Goal: Complete application form: Complete application form

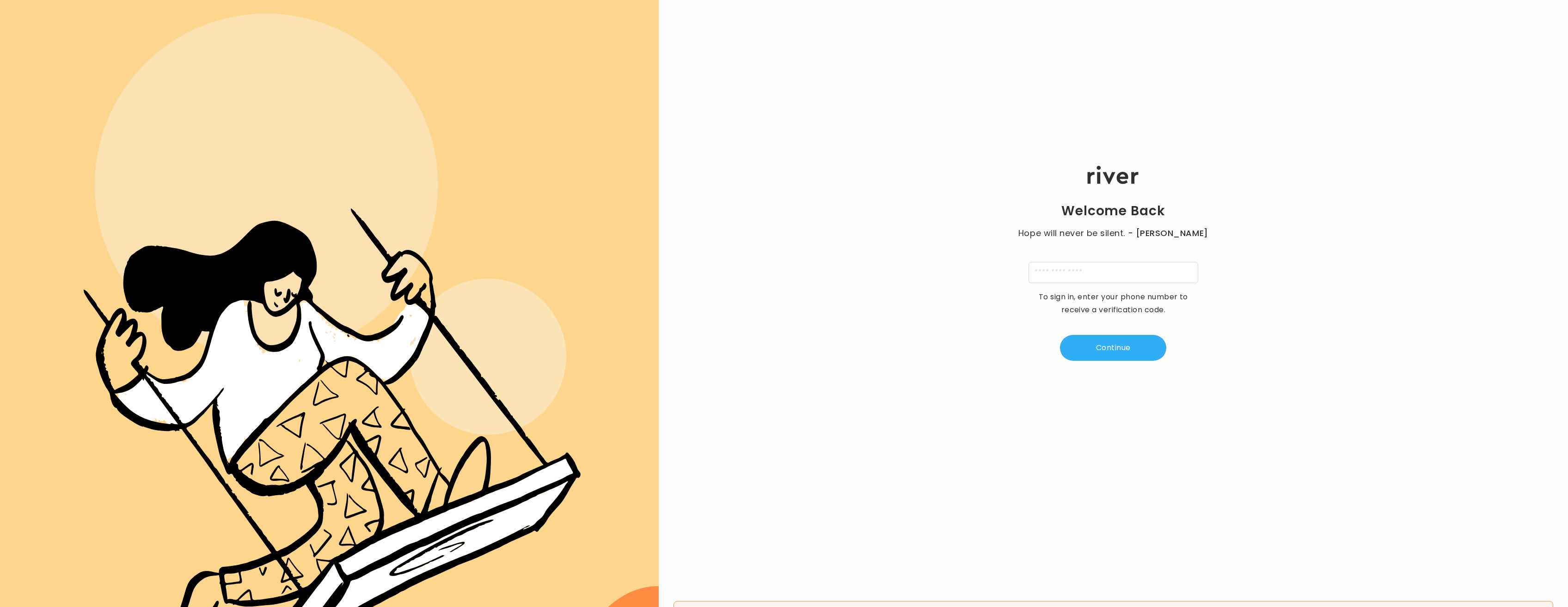
click at [1069, 274] on input "tel" at bounding box center [1113, 272] width 170 height 21
type input "**********"
click at [1122, 349] on button "Continue" at bounding box center [1113, 348] width 107 height 26
type input "*"
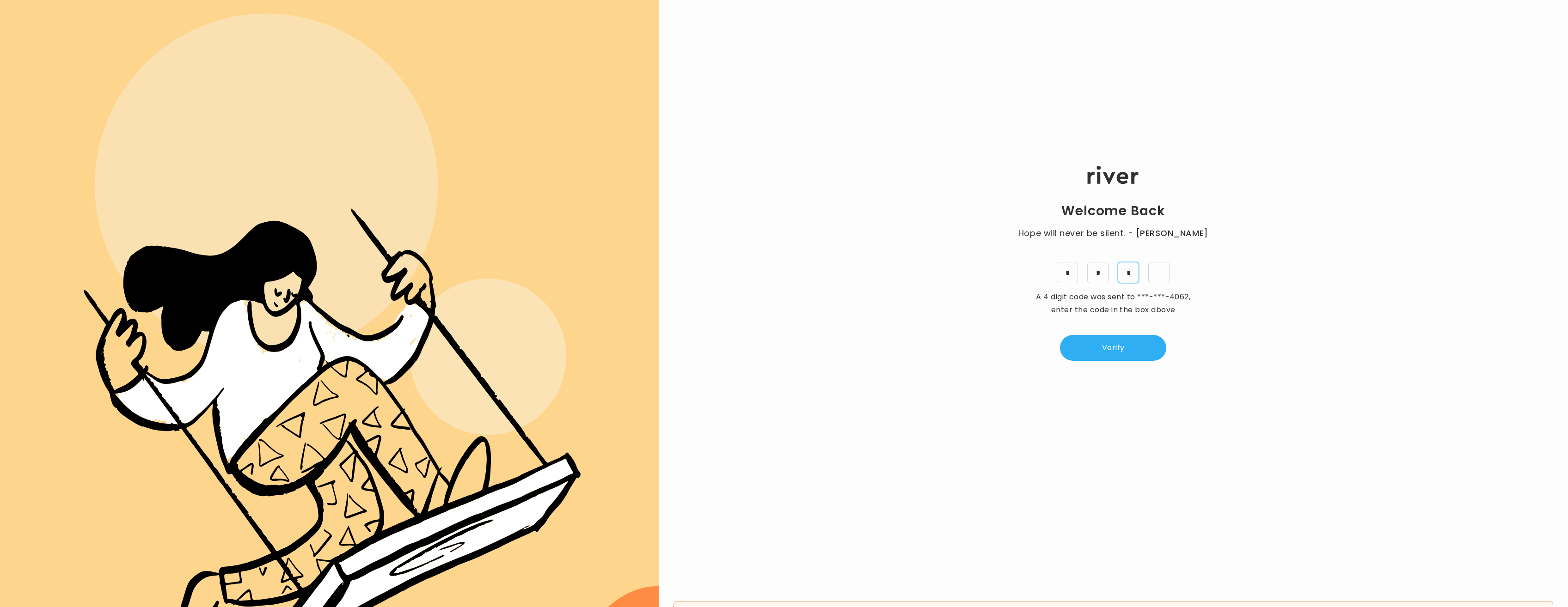
type input "*"
click at [1103, 349] on button "Verify" at bounding box center [1113, 348] width 107 height 26
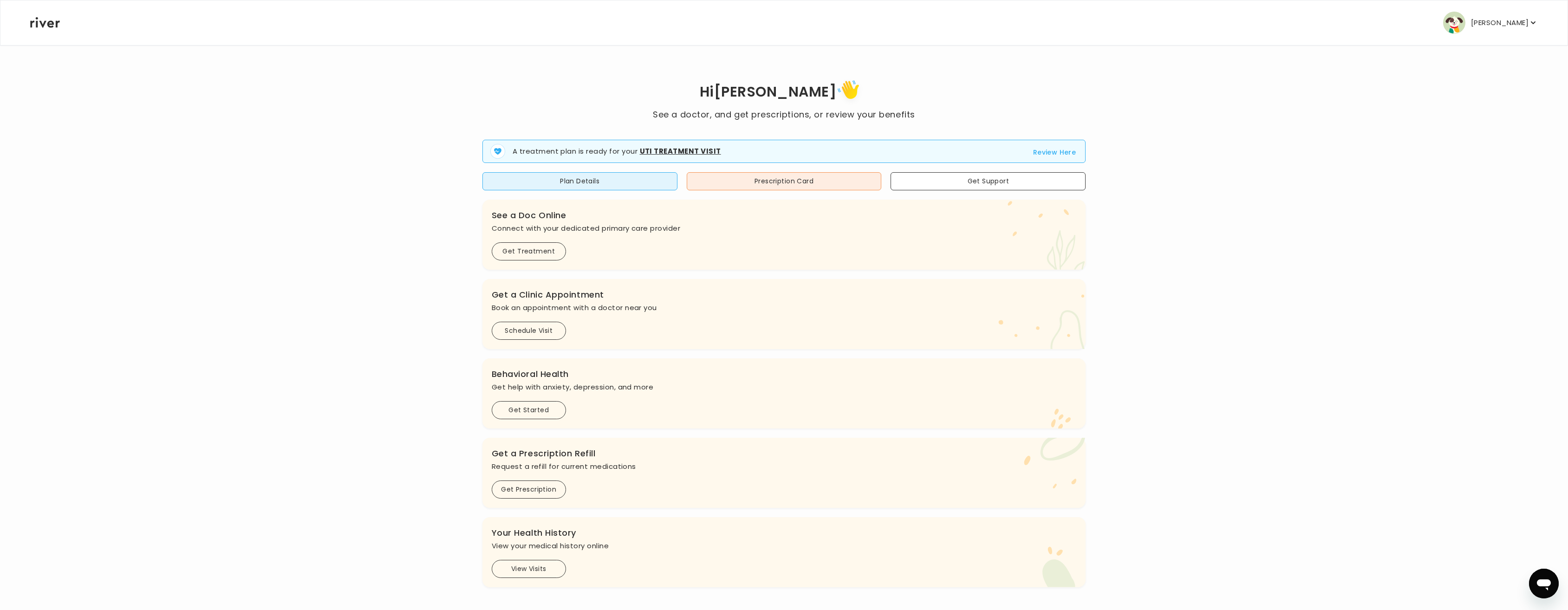
click at [1037, 151] on button "Review Here" at bounding box center [1055, 152] width 43 height 11
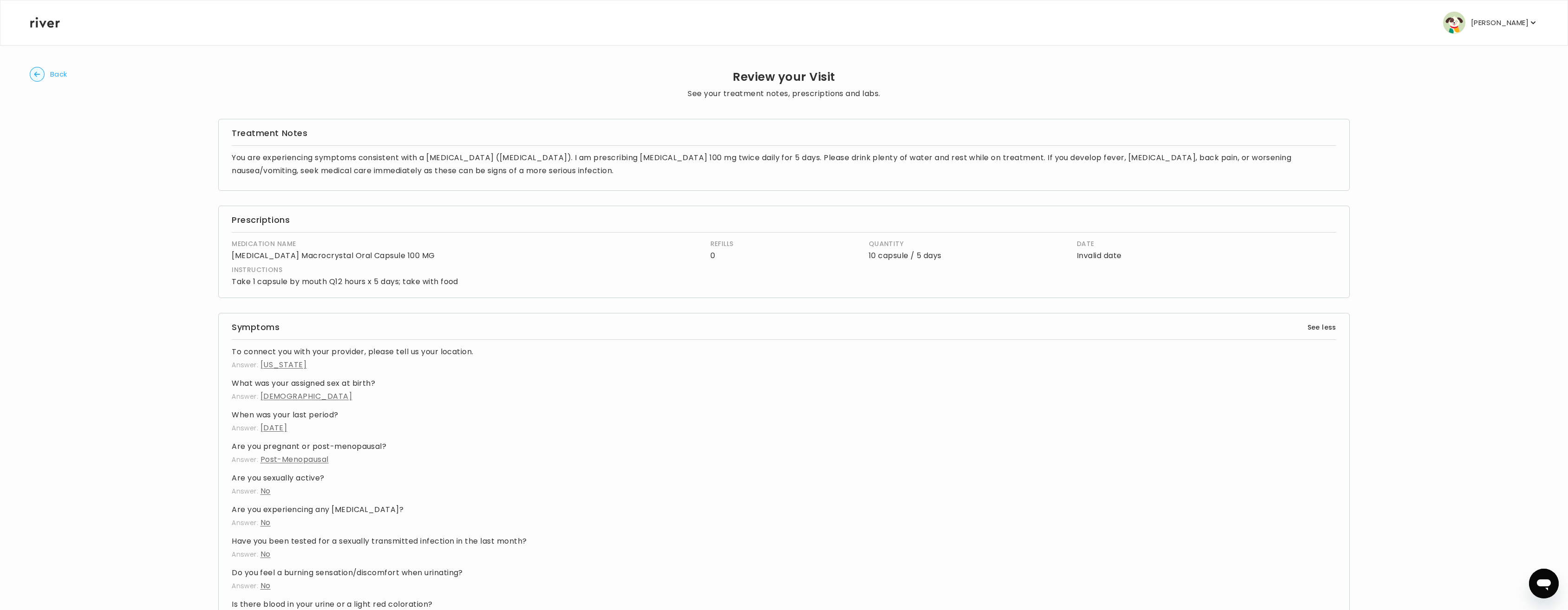
drag, startPoint x: 900, startPoint y: 67, endPoint x: 779, endPoint y: 485, distance: 435.2
click at [779, 485] on p "Answer: No" at bounding box center [784, 491] width 1105 height 13
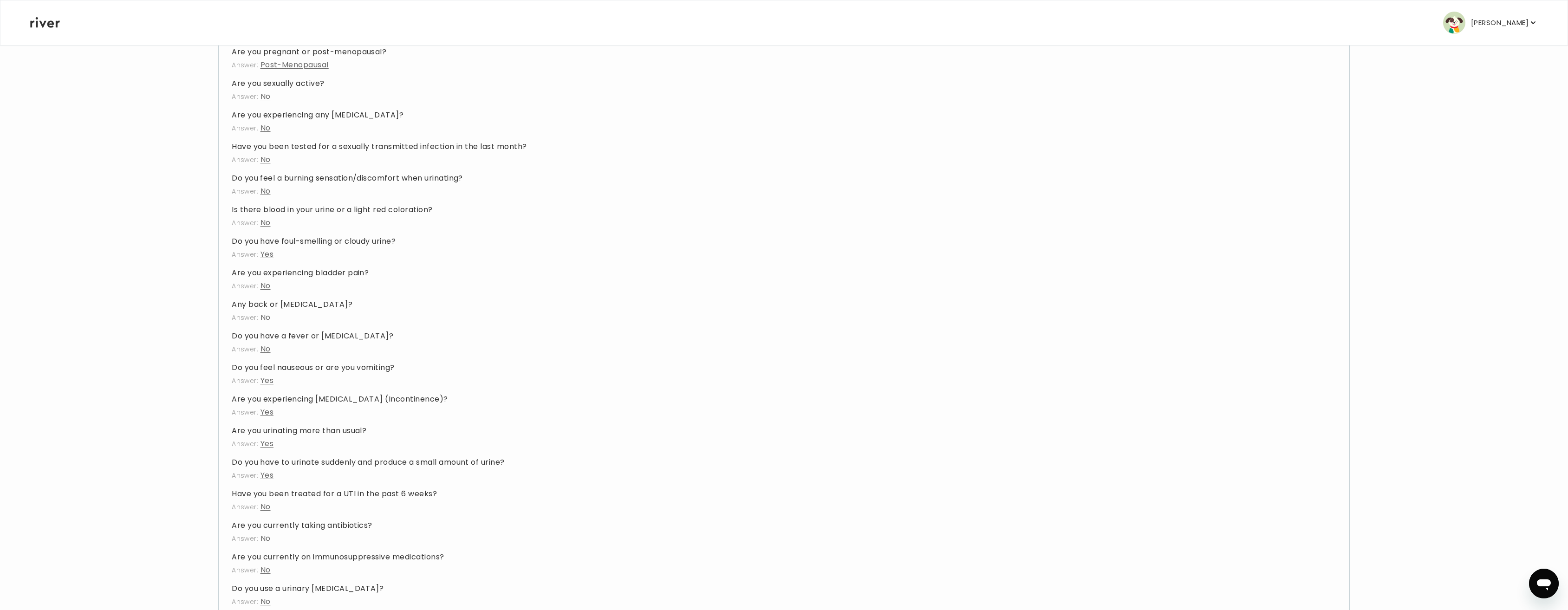
scroll to position [520, 0]
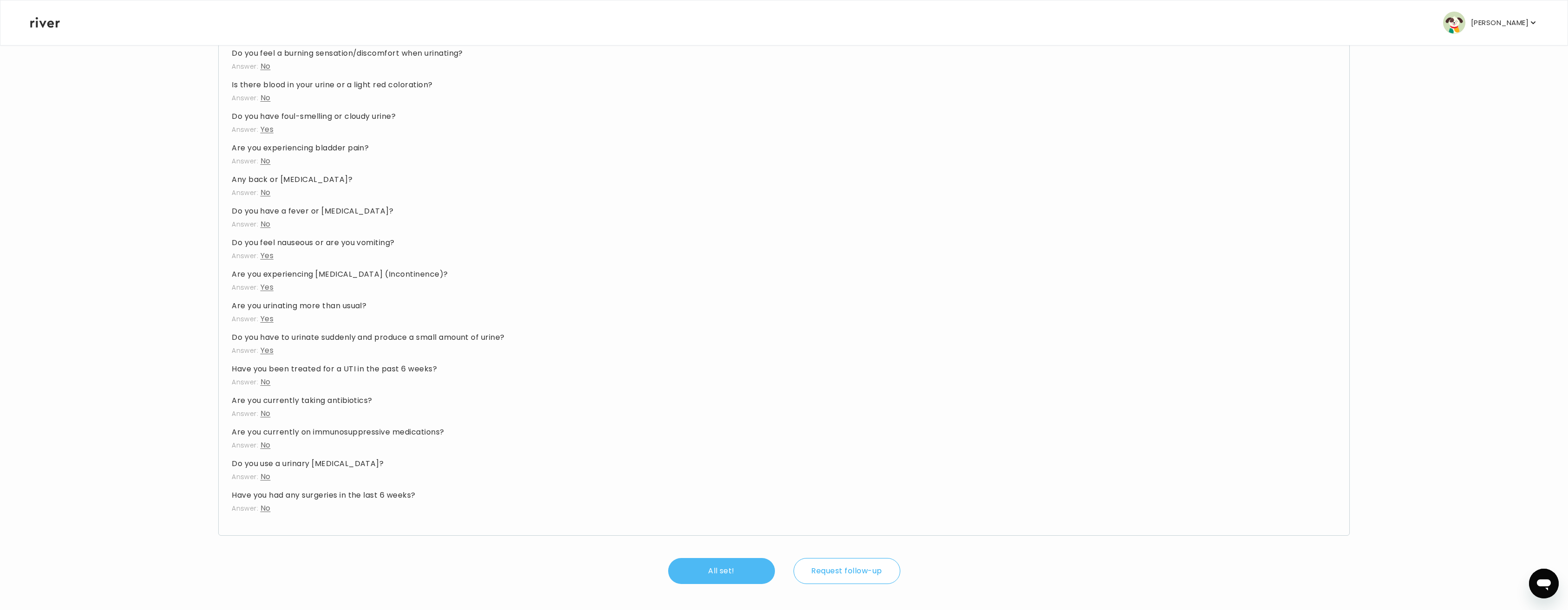
click at [726, 579] on button "All set!" at bounding box center [721, 571] width 107 height 26
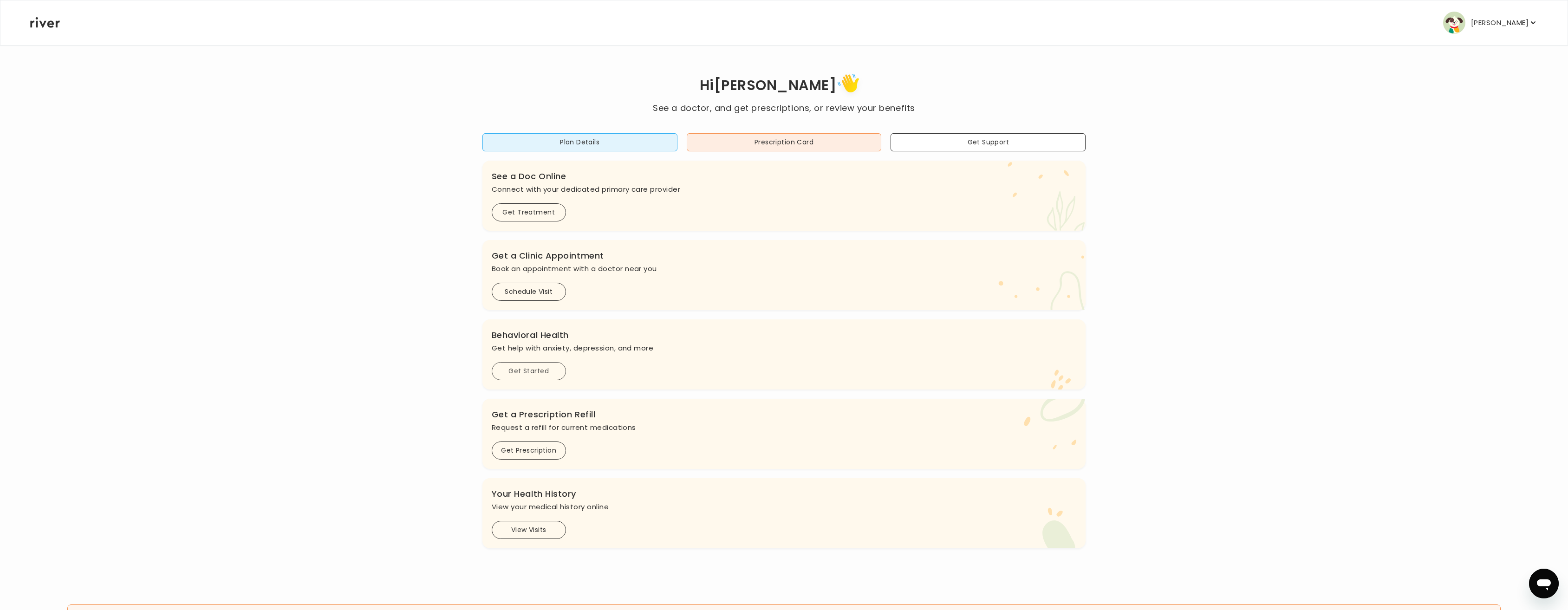
click at [531, 373] on button "Get Started" at bounding box center [529, 371] width 75 height 18
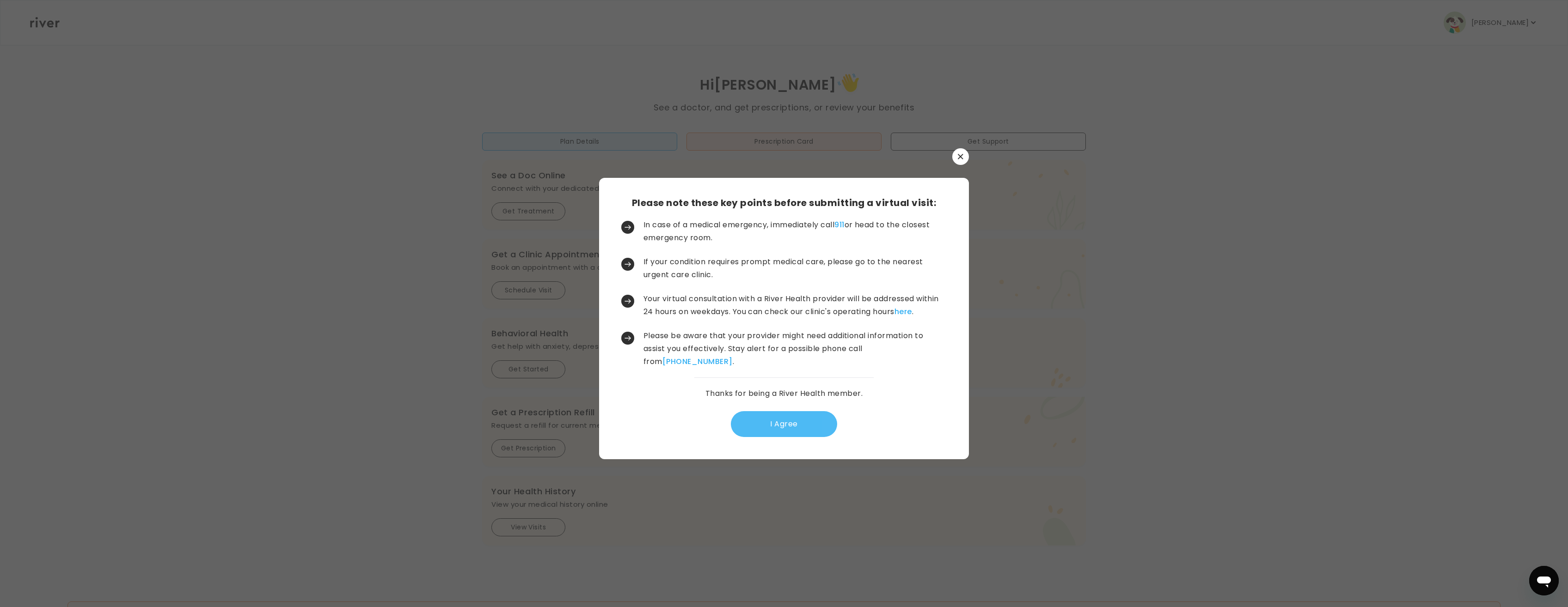
click at [789, 425] on button "I Agree" at bounding box center [784, 424] width 107 height 26
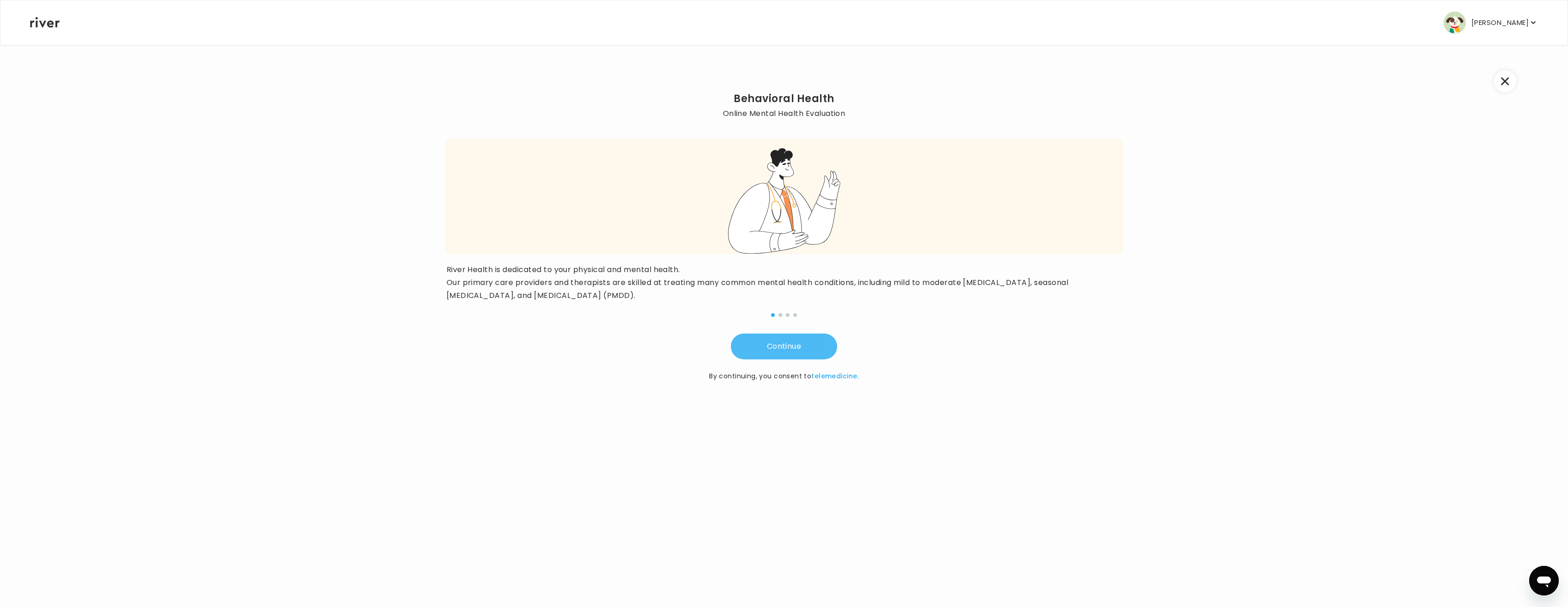
click at [793, 341] on button "Continue" at bounding box center [784, 346] width 107 height 26
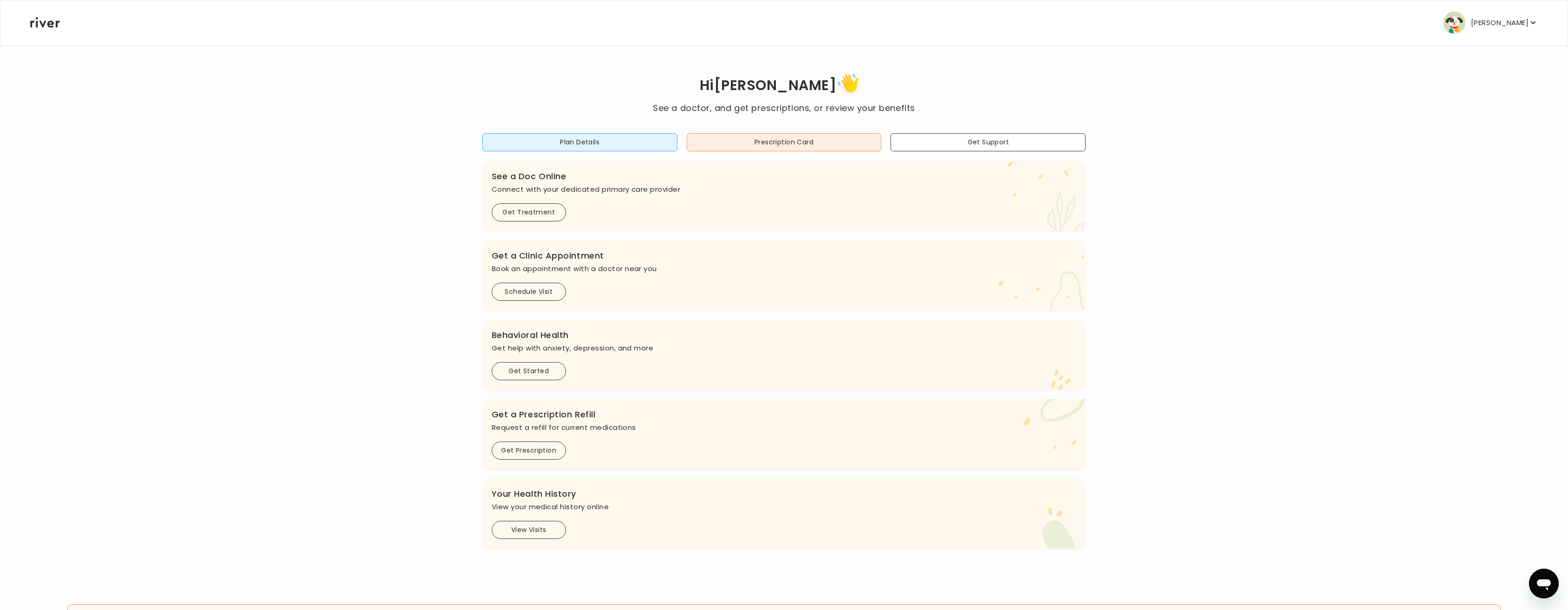
drag, startPoint x: 548, startPoint y: 510, endPoint x: 551, endPoint y: 505, distance: 5.8
click at [549, 507] on p "View your medical history online" at bounding box center [784, 507] width 585 height 13
click at [1225, 270] on div "Hi STEPHANIE See a doctor, and get prescriptions, or review your benefits Plan …" at bounding box center [784, 309] width 1508 height 477
click at [526, 366] on button "Get Started" at bounding box center [529, 371] width 75 height 18
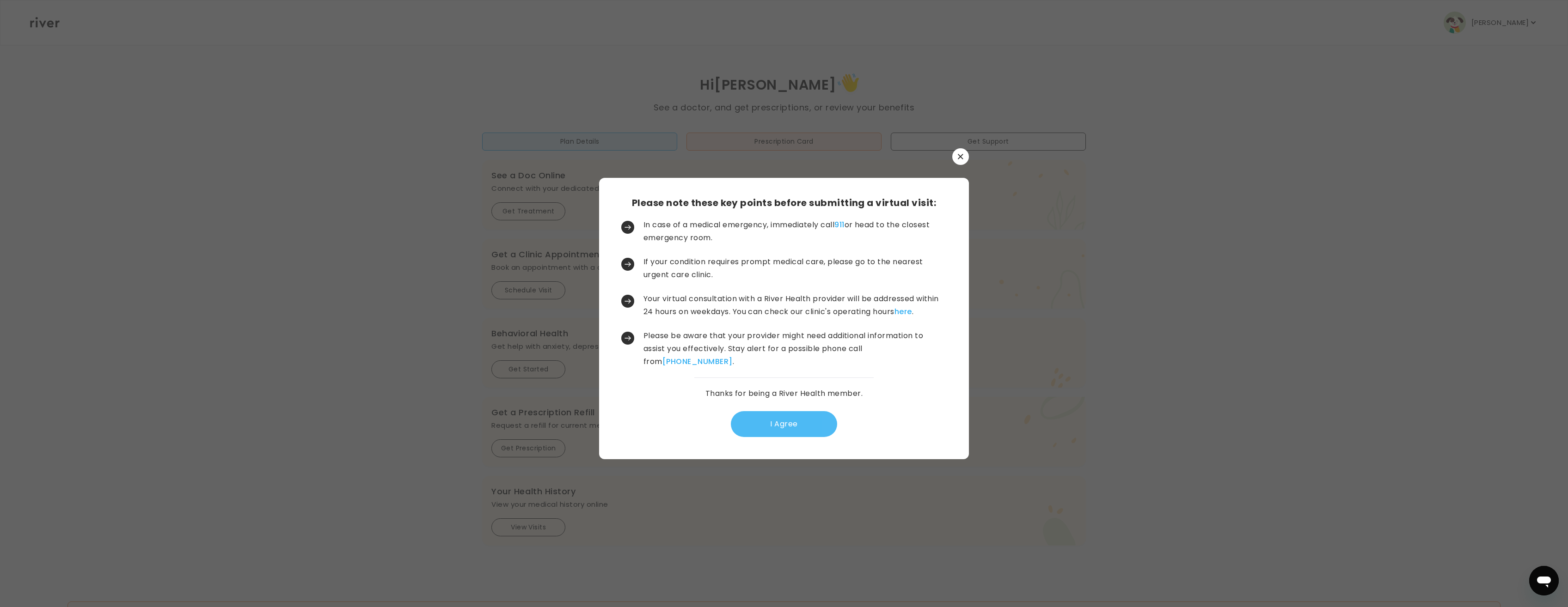
click at [772, 418] on button "I Agree" at bounding box center [784, 424] width 107 height 26
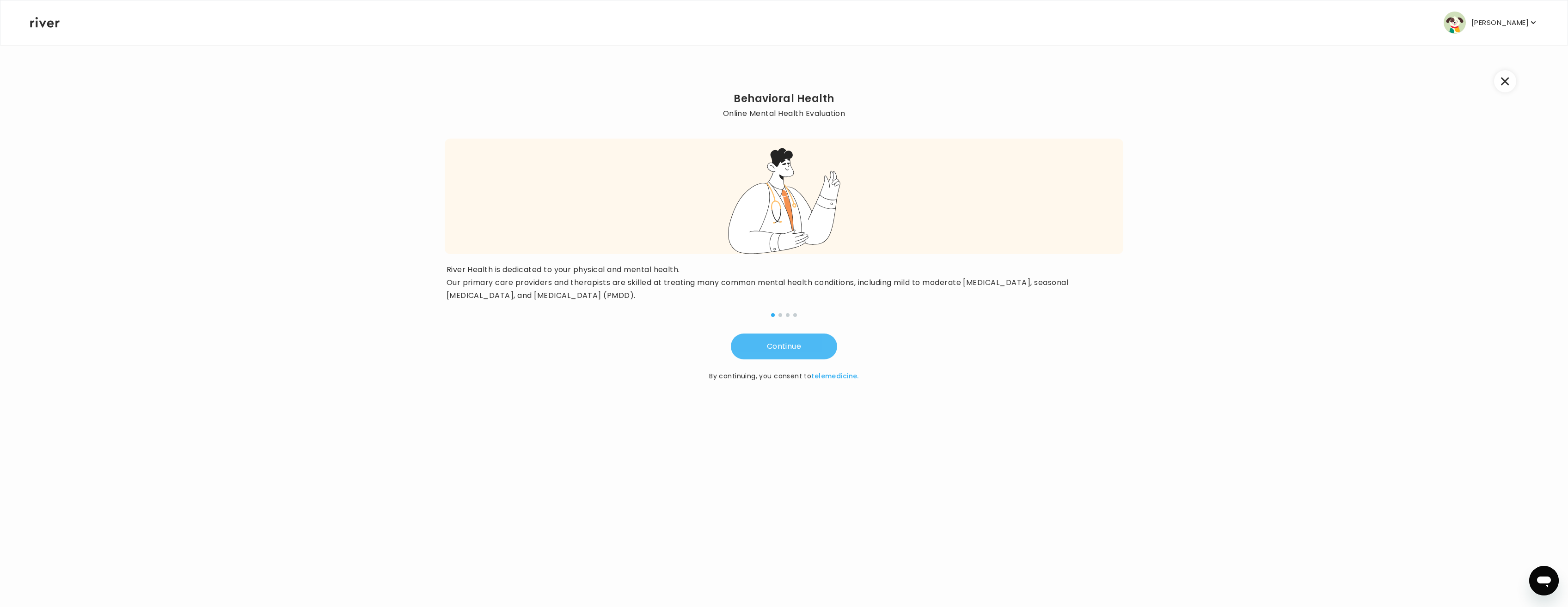
click at [785, 347] on button "Continue" at bounding box center [784, 346] width 107 height 26
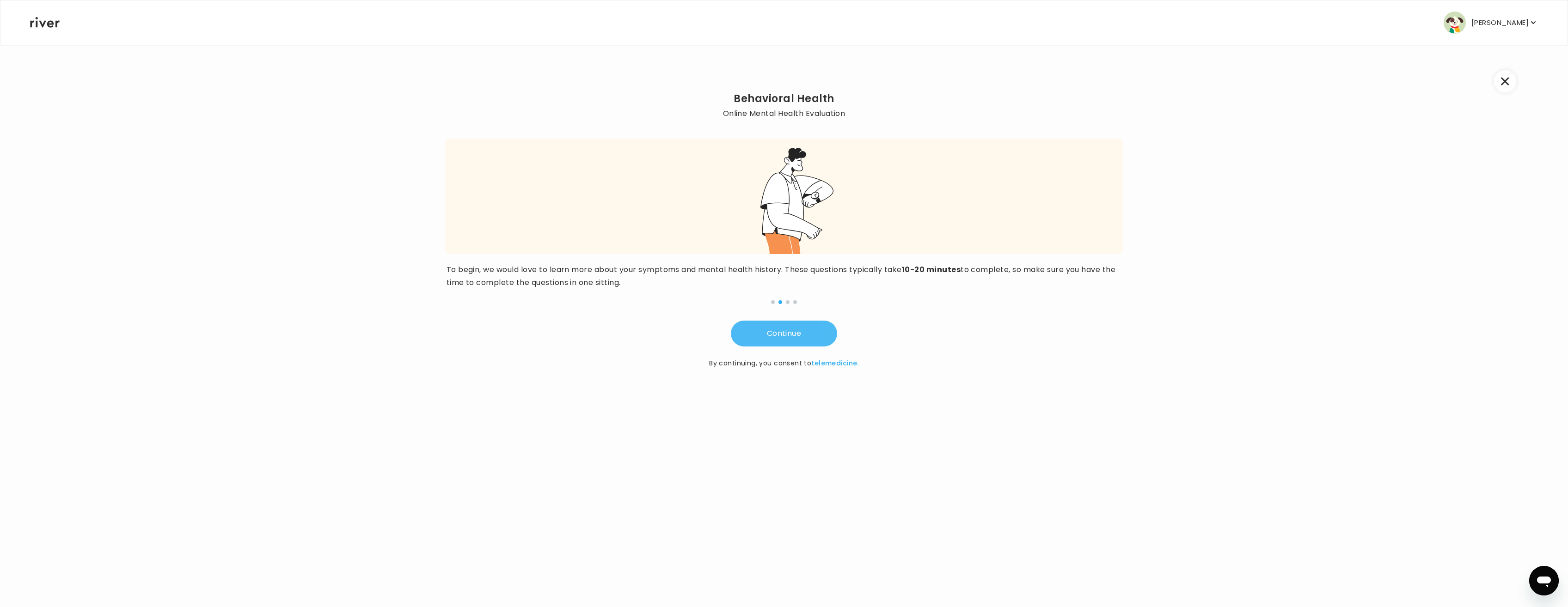
click at [794, 331] on button "Continue" at bounding box center [784, 333] width 107 height 26
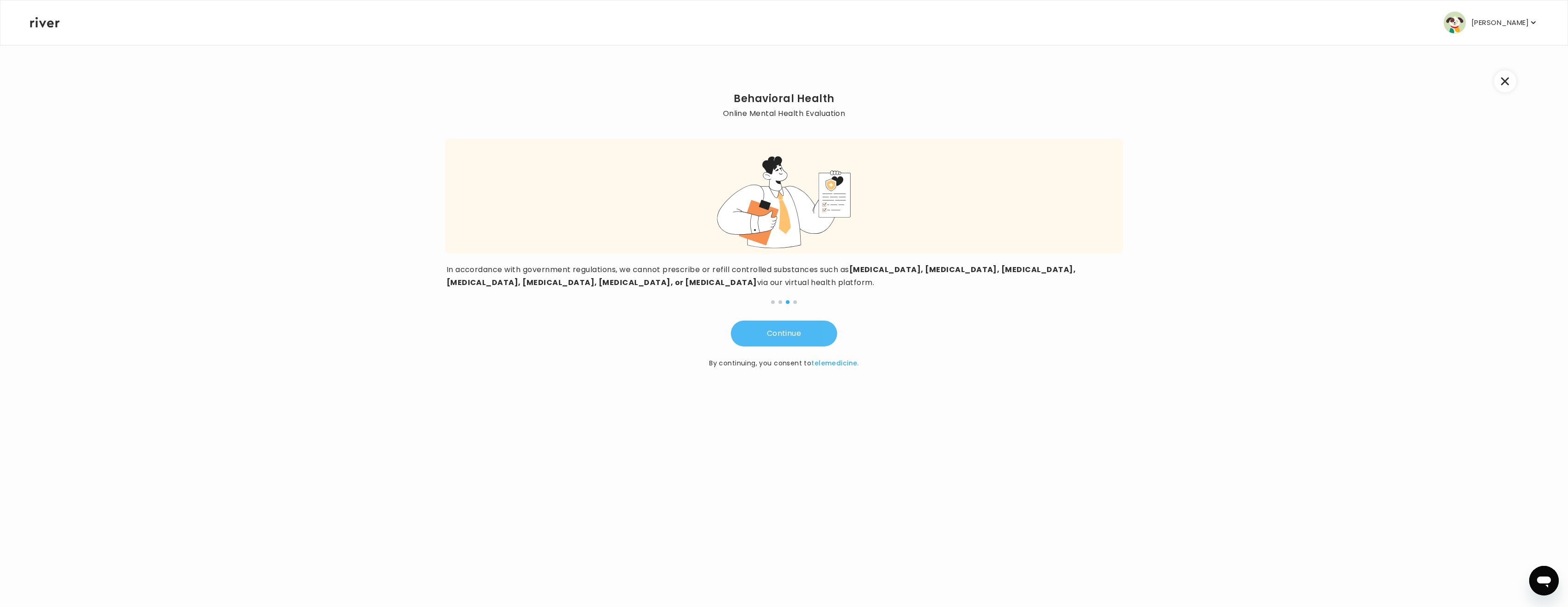
click at [786, 331] on button "Continue" at bounding box center [784, 333] width 107 height 26
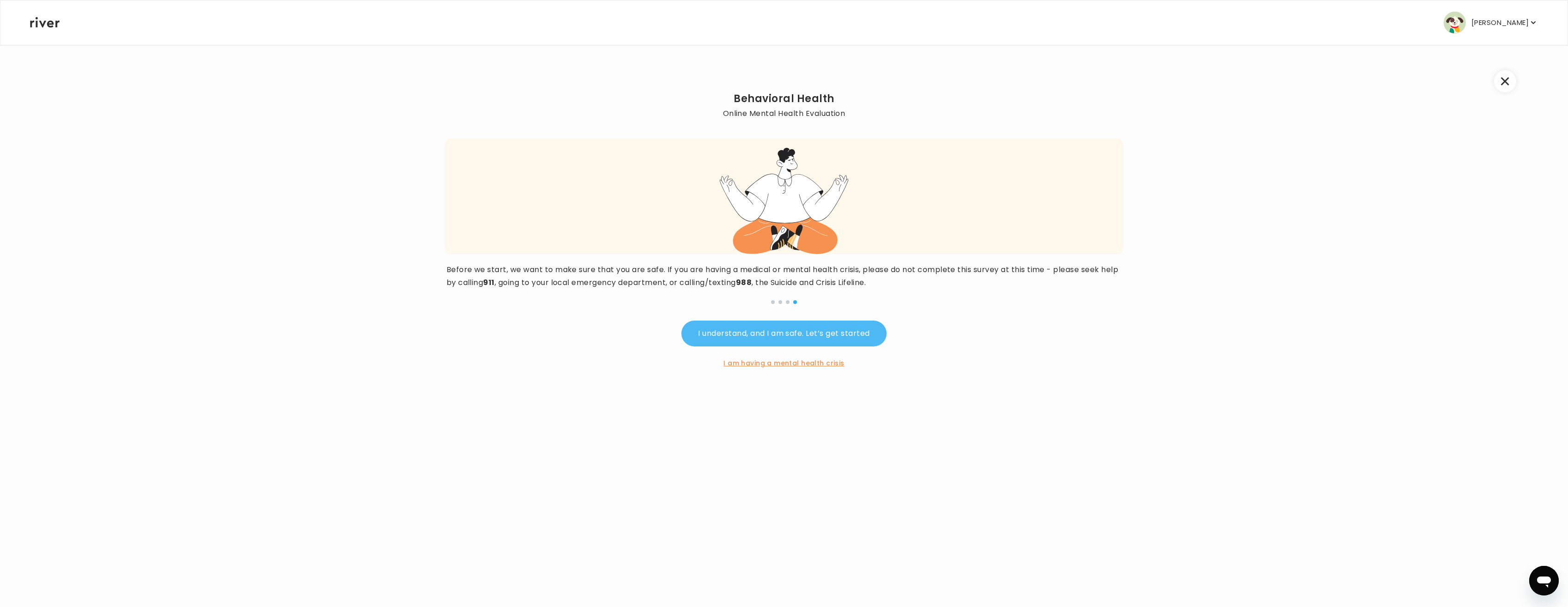
click at [808, 331] on button "I understand, and I am safe. Let’s get started" at bounding box center [783, 333] width 205 height 26
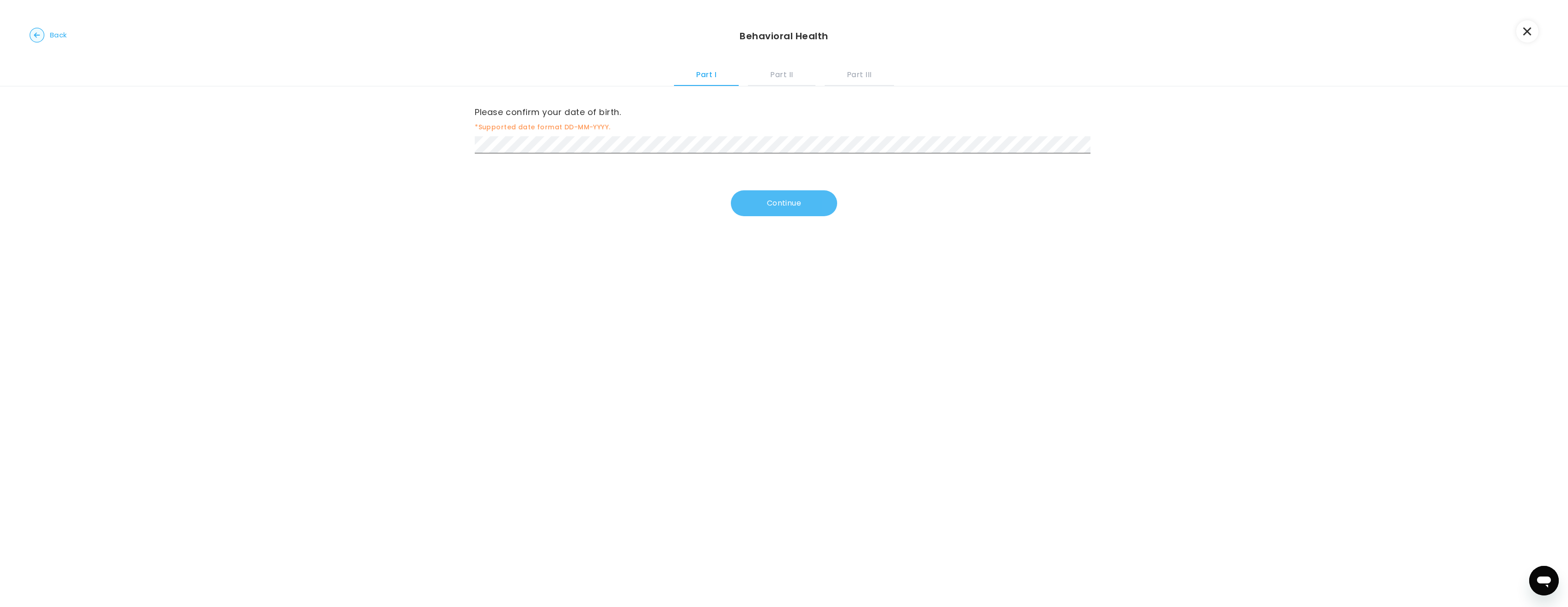
click at [786, 205] on button "Continue" at bounding box center [784, 203] width 107 height 26
click at [522, 136] on div "To connect you with your provider, please tell us your location. *Select the st…" at bounding box center [784, 130] width 618 height 50
click at [799, 206] on button "Continue" at bounding box center [784, 205] width 107 height 26
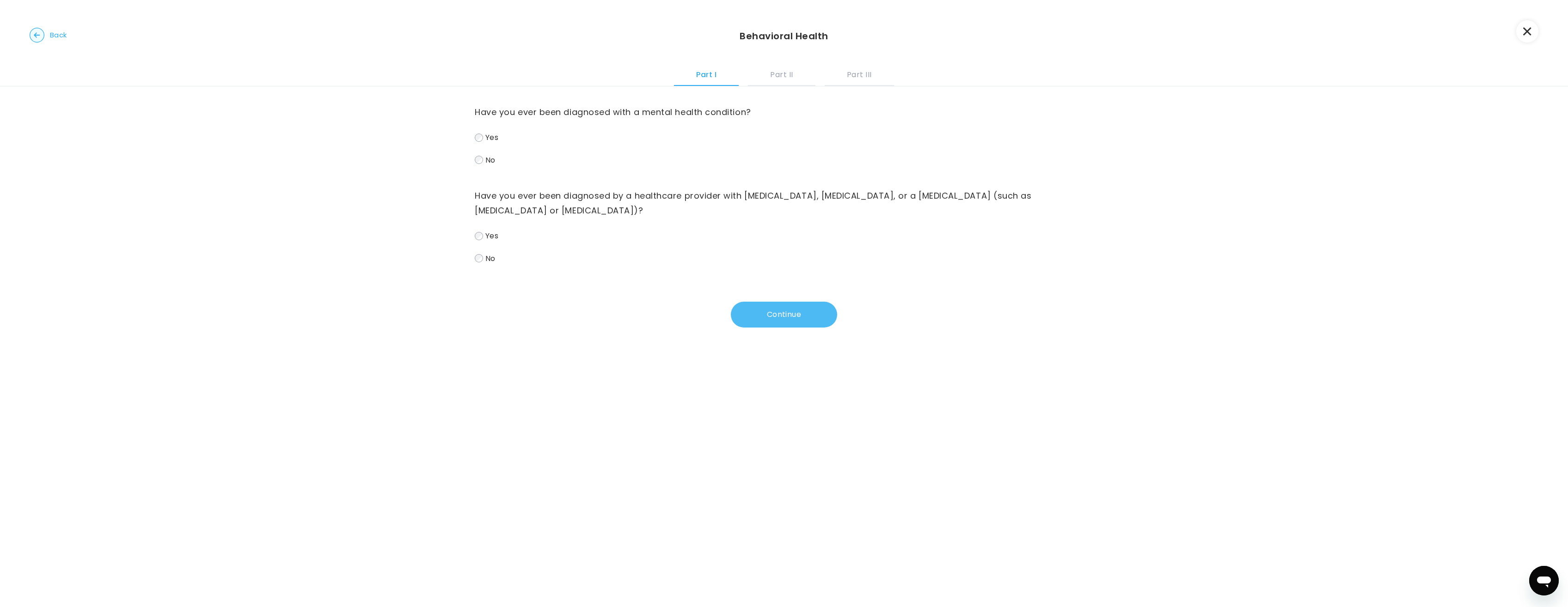
click at [803, 313] on button "Continue" at bounding box center [784, 314] width 107 height 26
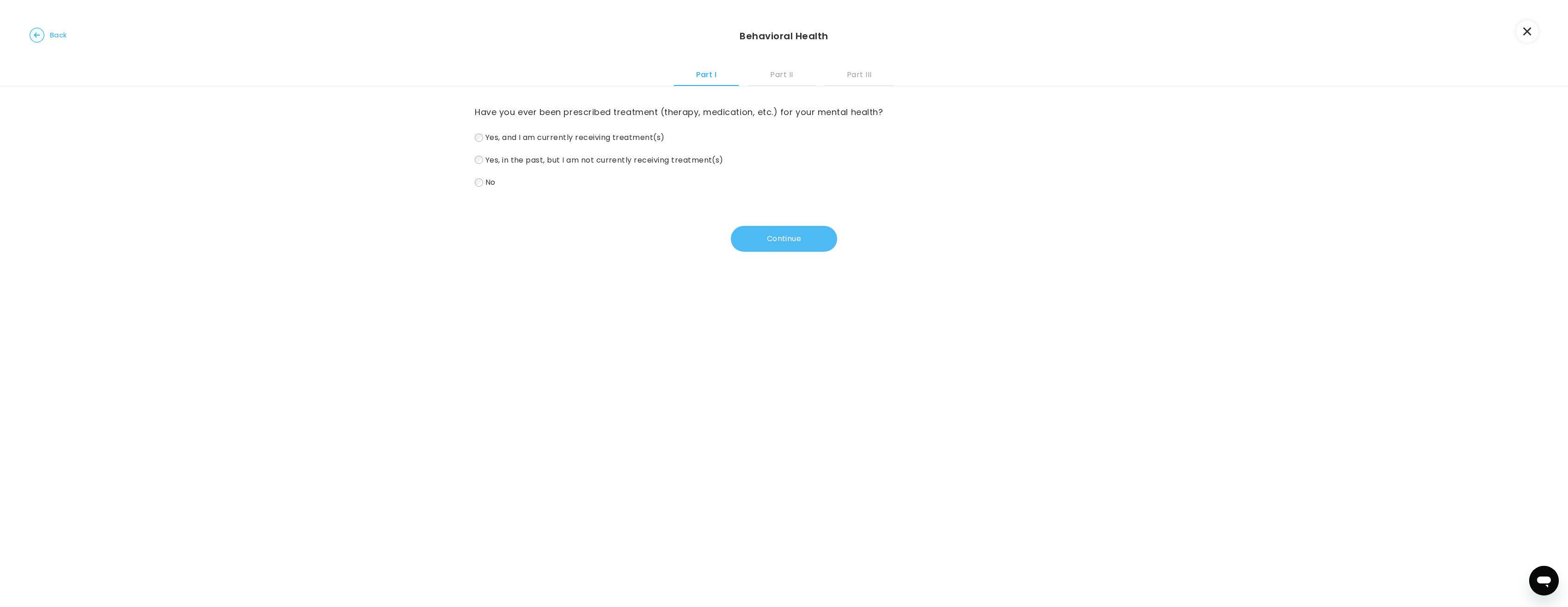
click at [784, 235] on button "Continue" at bounding box center [784, 238] width 107 height 26
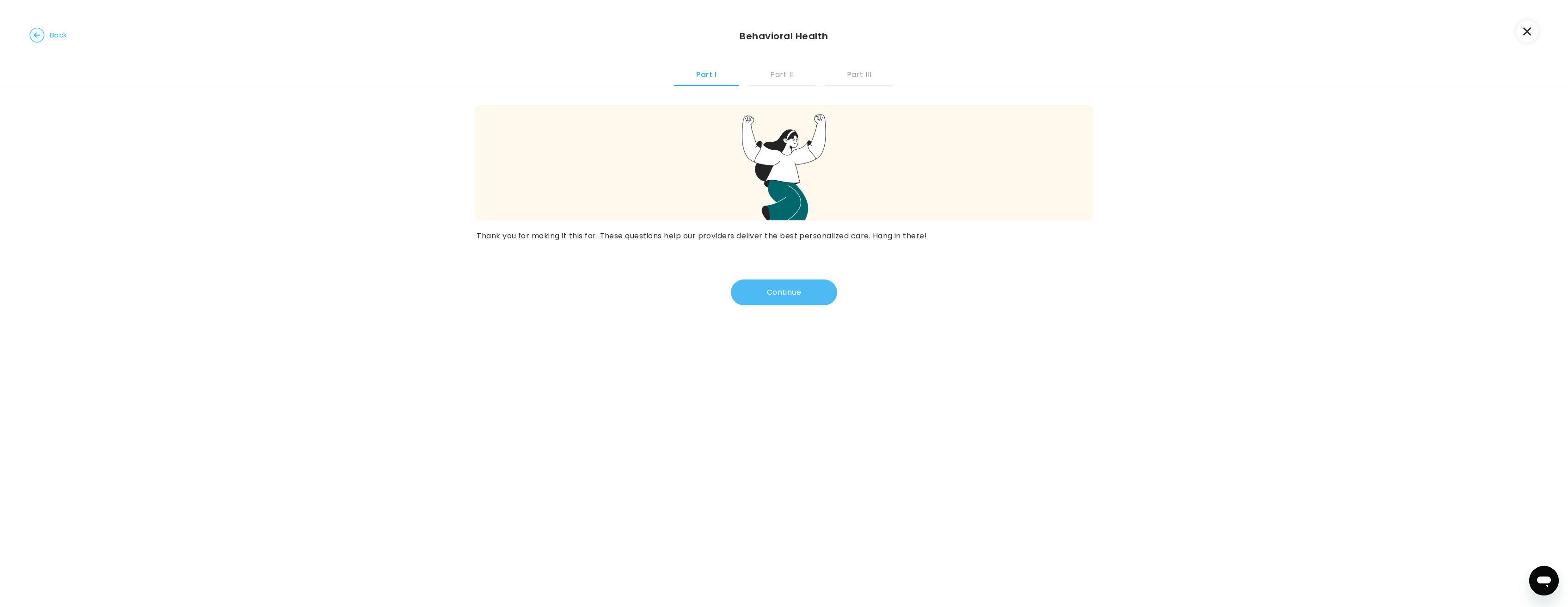
click at [806, 293] on button "Continue" at bounding box center [784, 292] width 107 height 26
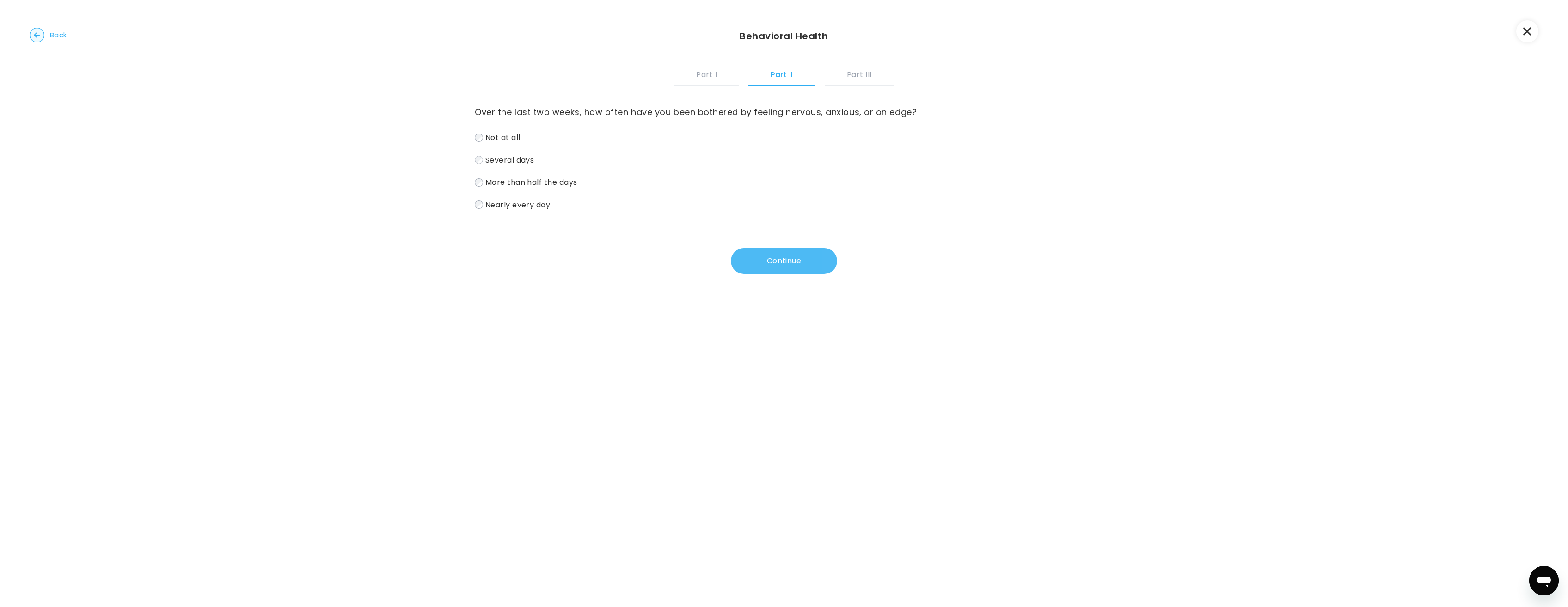
click at [789, 260] on button "Continue" at bounding box center [784, 261] width 107 height 26
click at [779, 255] on button "Continue" at bounding box center [784, 261] width 107 height 26
click at [775, 258] on button "Continue" at bounding box center [784, 261] width 107 height 26
click at [815, 262] on button "Continue" at bounding box center [784, 261] width 107 height 26
click at [786, 258] on button "Continue" at bounding box center [784, 261] width 107 height 26
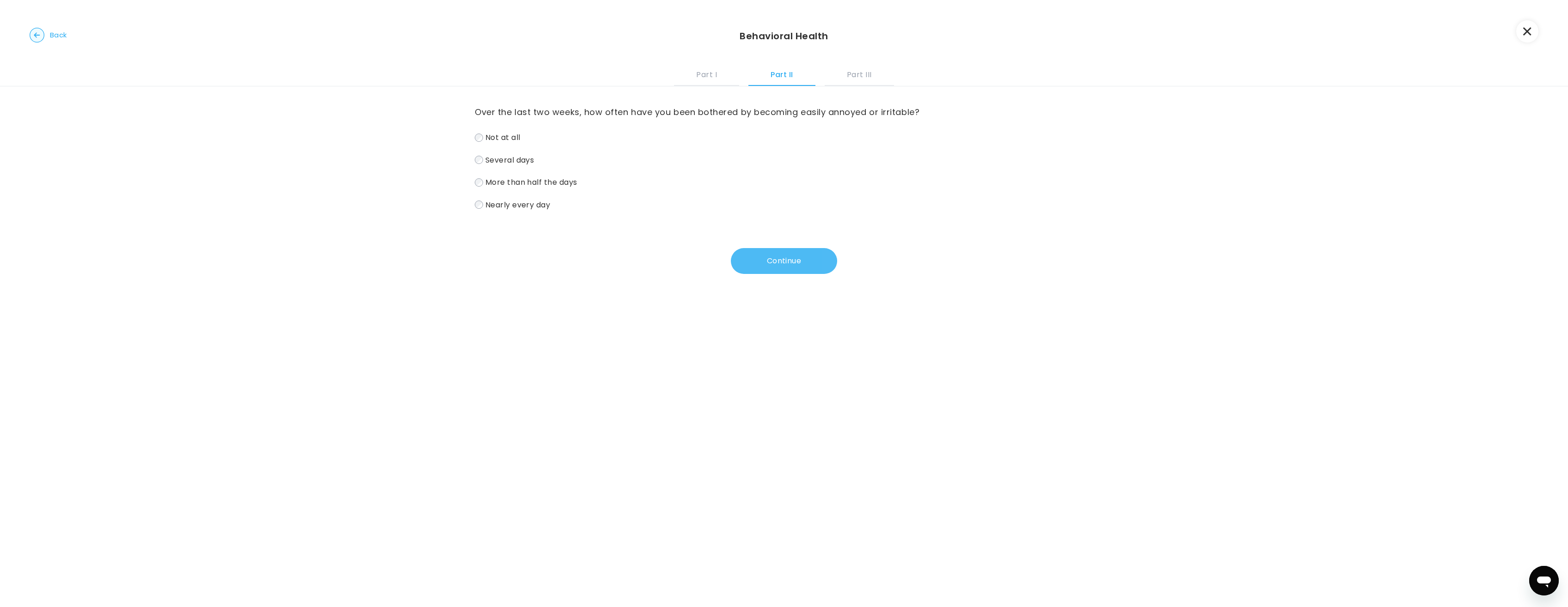
click at [807, 259] on button "Continue" at bounding box center [784, 261] width 107 height 26
click at [781, 266] on button "Continue" at bounding box center [784, 261] width 107 height 26
click at [482, 160] on label "Several days" at bounding box center [784, 160] width 618 height 13
click at [780, 268] on button "Continue" at bounding box center [784, 261] width 107 height 26
click at [783, 260] on button "Continue" at bounding box center [784, 261] width 107 height 26
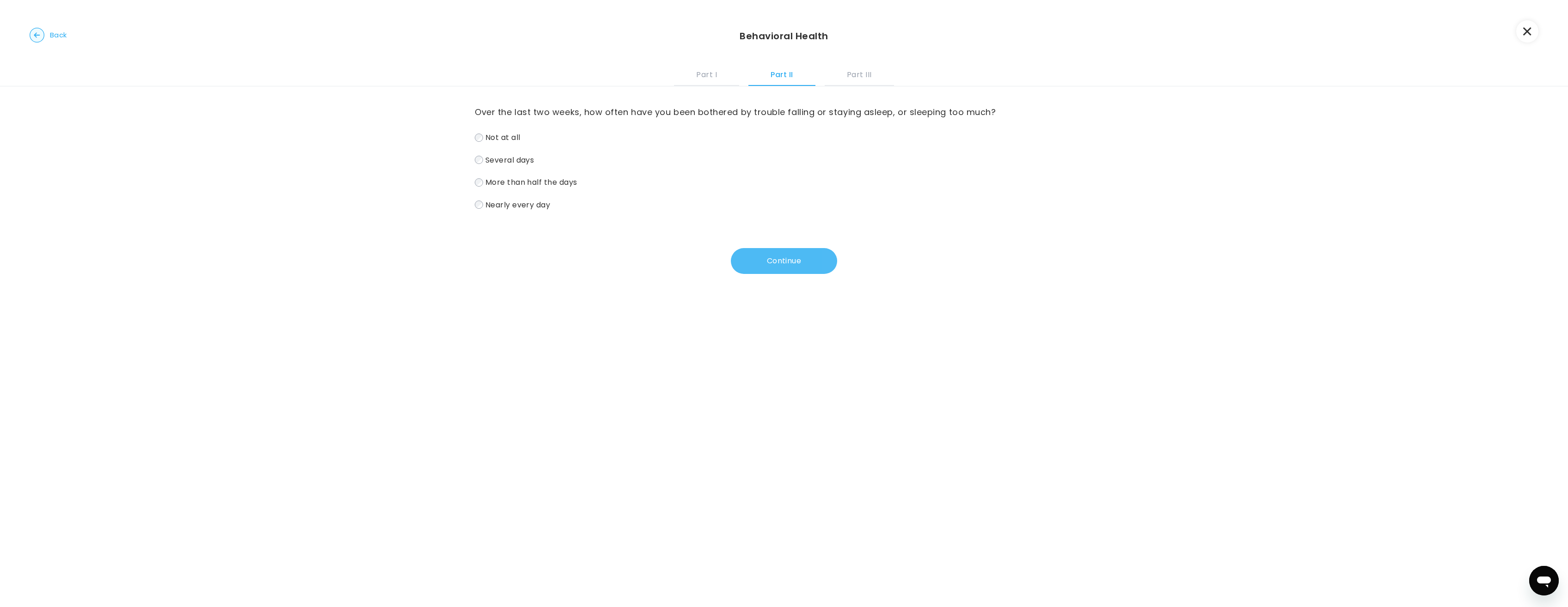
click at [822, 255] on button "Continue" at bounding box center [784, 261] width 107 height 26
click at [774, 260] on button "Continue" at bounding box center [784, 261] width 107 height 26
click at [793, 258] on button "Continue" at bounding box center [784, 261] width 107 height 26
click at [797, 277] on button "Continue" at bounding box center [784, 276] width 107 height 26
click at [481, 218] on label "Nearly every day" at bounding box center [784, 220] width 618 height 13
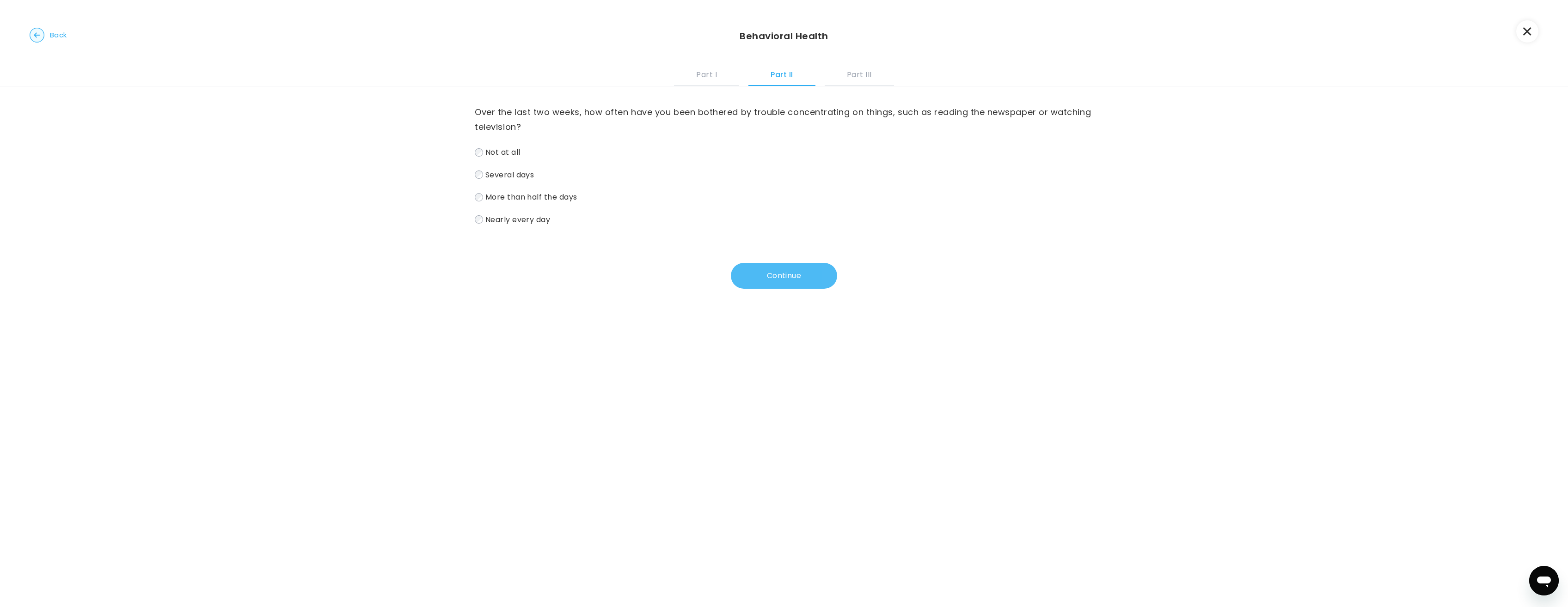
click at [785, 277] on button "Continue" at bounding box center [784, 276] width 107 height 26
click at [481, 174] on label "Several days" at bounding box center [784, 175] width 618 height 13
click at [785, 272] on button "Continue" at bounding box center [784, 276] width 107 height 26
click at [789, 272] on button "Continue" at bounding box center [784, 276] width 107 height 26
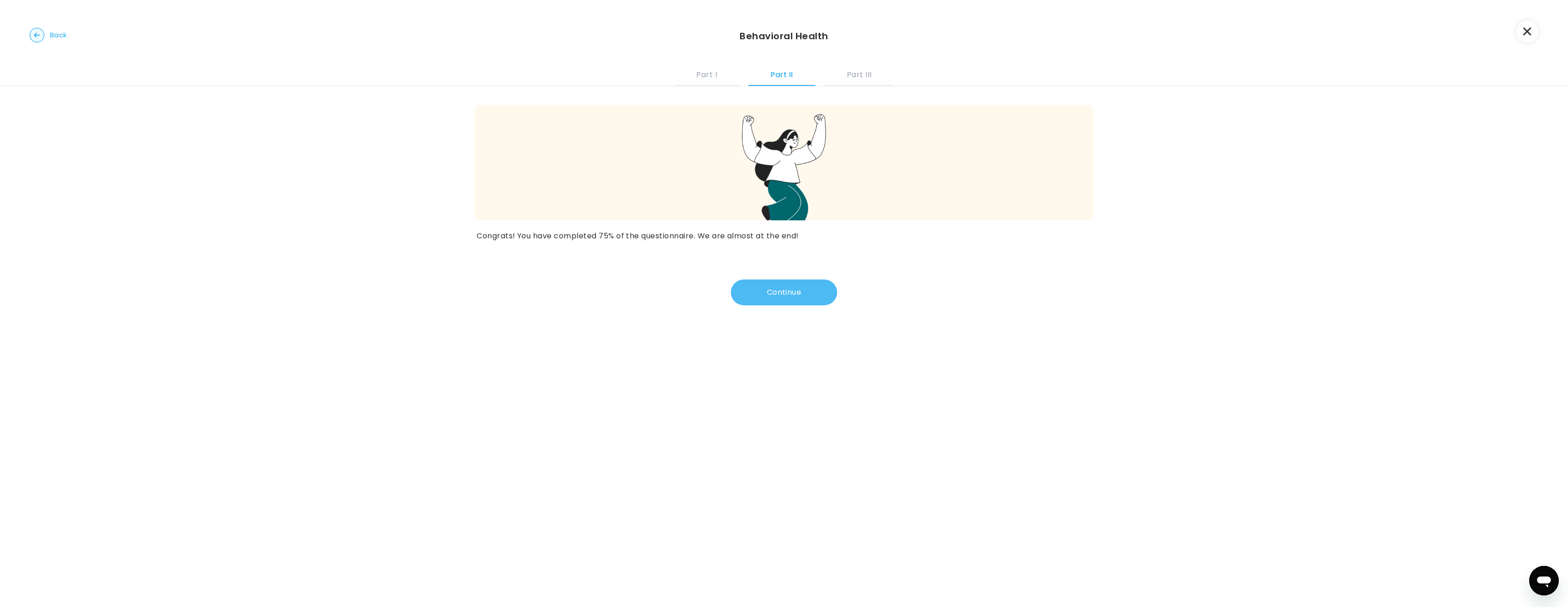
click at [782, 290] on button "Continue" at bounding box center [784, 292] width 107 height 26
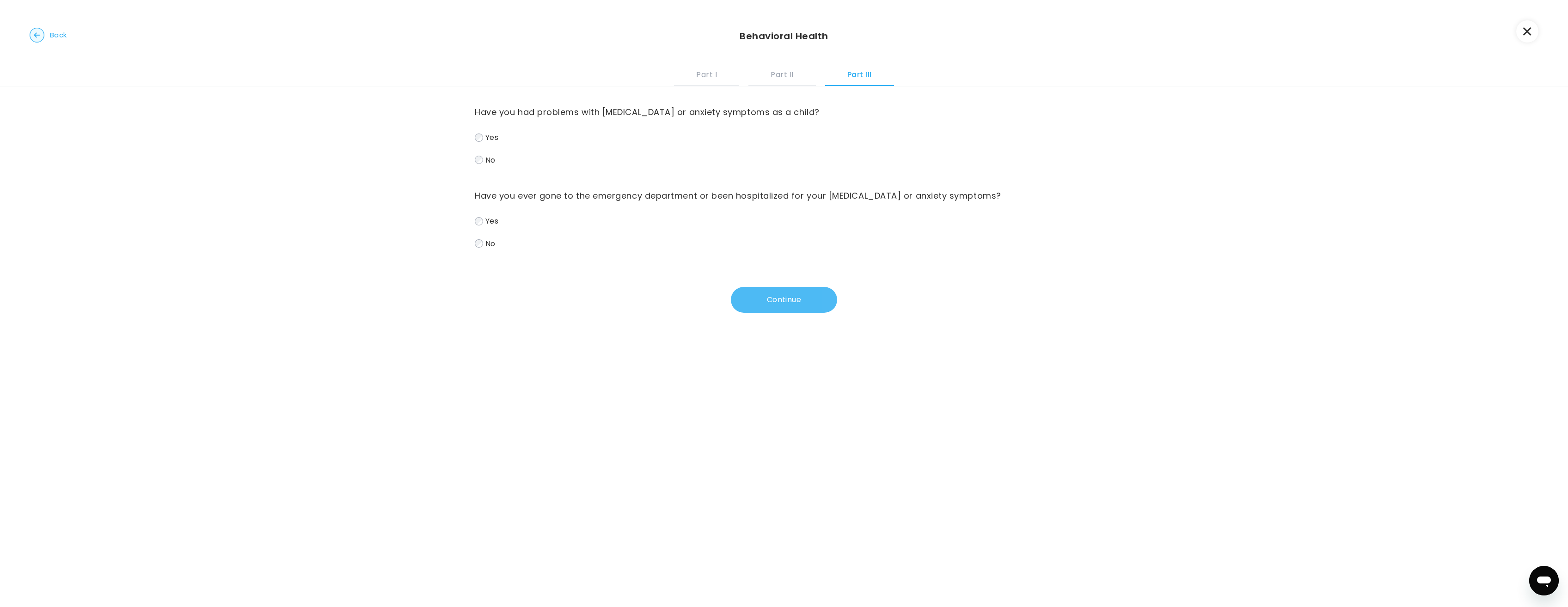
click at [797, 304] on button "Continue" at bounding box center [784, 300] width 107 height 26
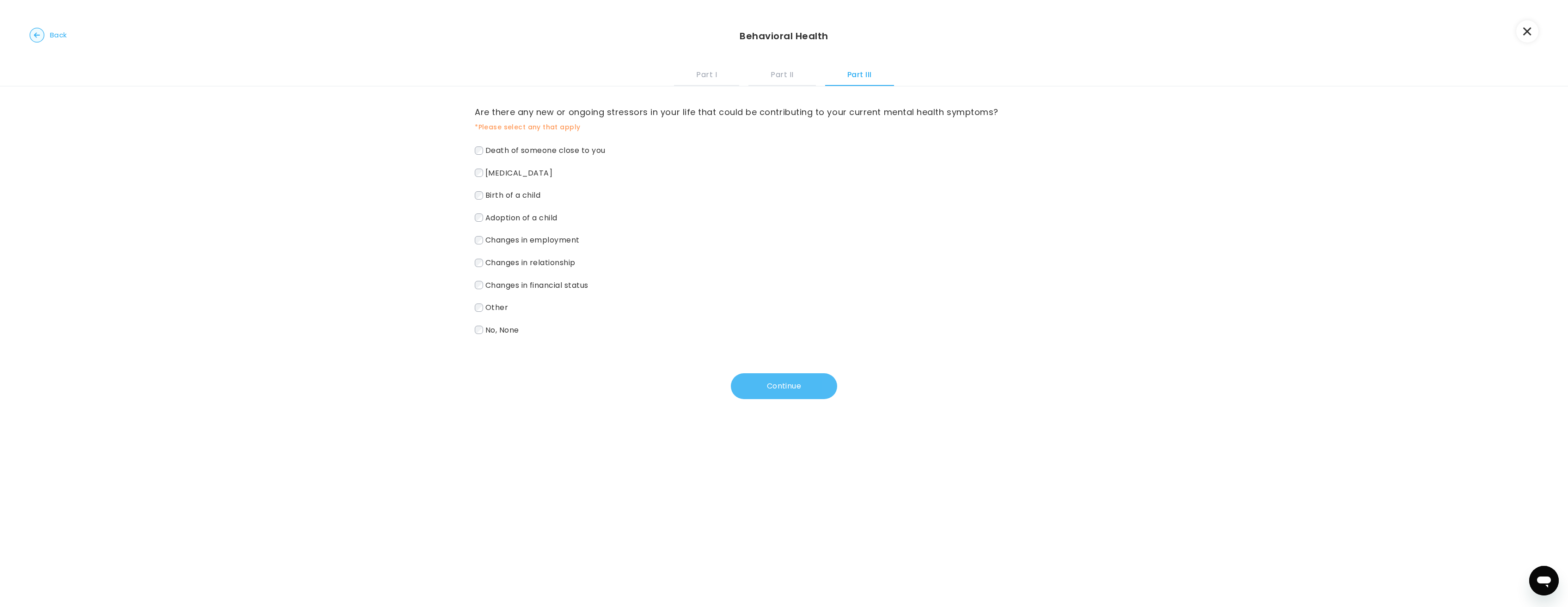
click at [788, 384] on button "Continue" at bounding box center [784, 386] width 107 height 26
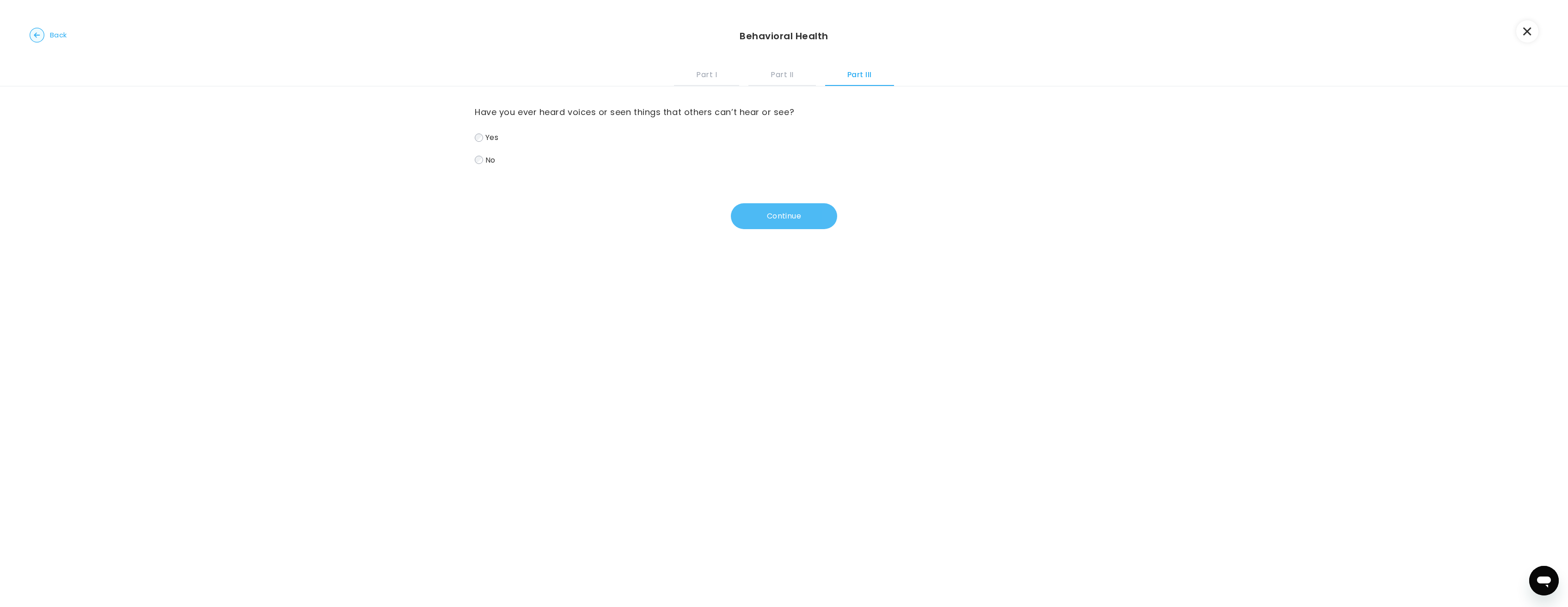
click at [797, 216] on button "Continue" at bounding box center [784, 216] width 107 height 26
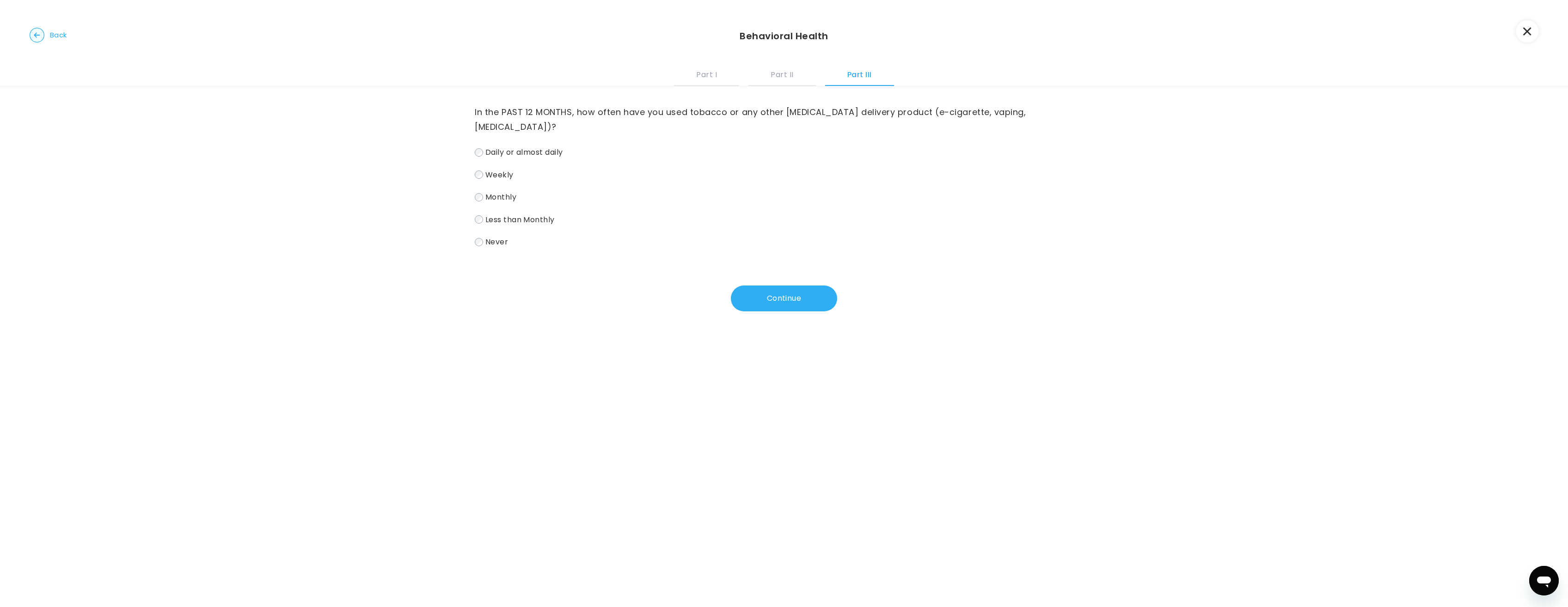
click at [483, 235] on label "Never" at bounding box center [784, 242] width 618 height 13
click at [781, 285] on button "Continue" at bounding box center [784, 298] width 107 height 26
click at [769, 281] on button "Continue" at bounding box center [784, 283] width 107 height 26
click at [486, 243] on span "Never" at bounding box center [496, 241] width 23 height 10
click at [783, 302] on button "Continue" at bounding box center [784, 298] width 107 height 26
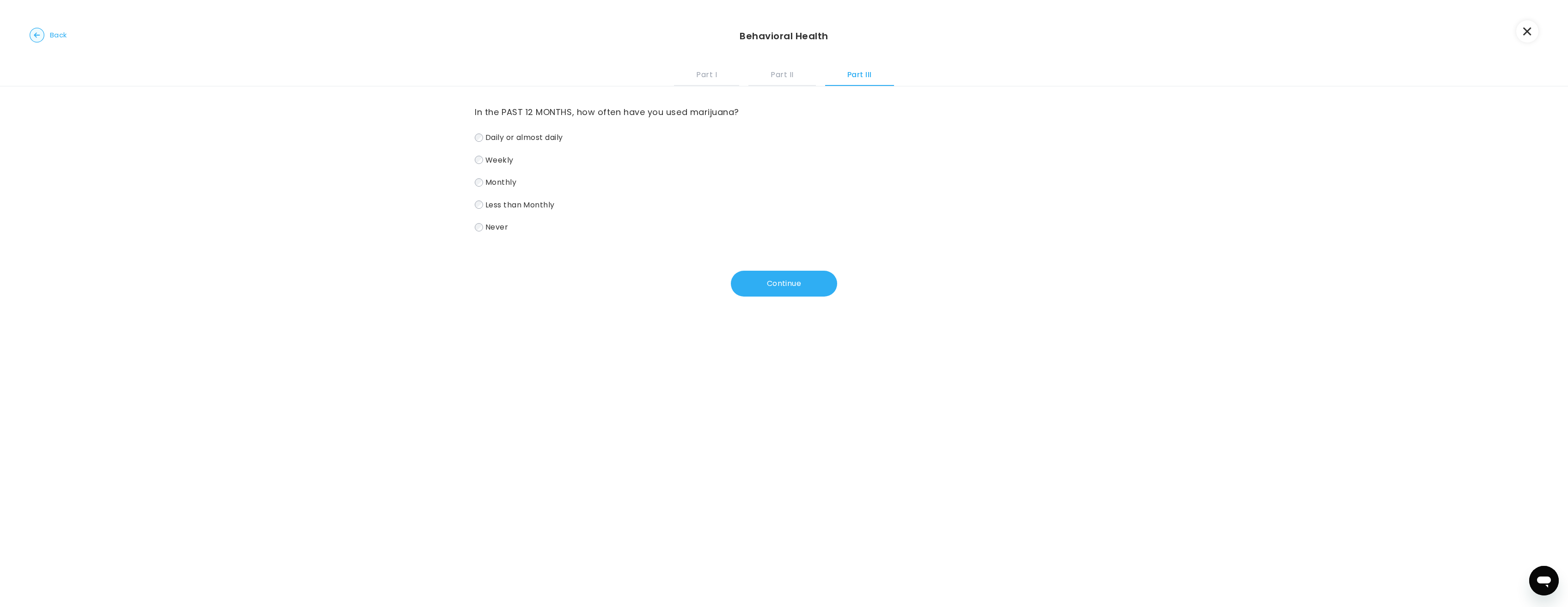
click at [487, 231] on span "Never" at bounding box center [496, 227] width 23 height 10
click at [773, 289] on button "Continue" at bounding box center [784, 283] width 107 height 26
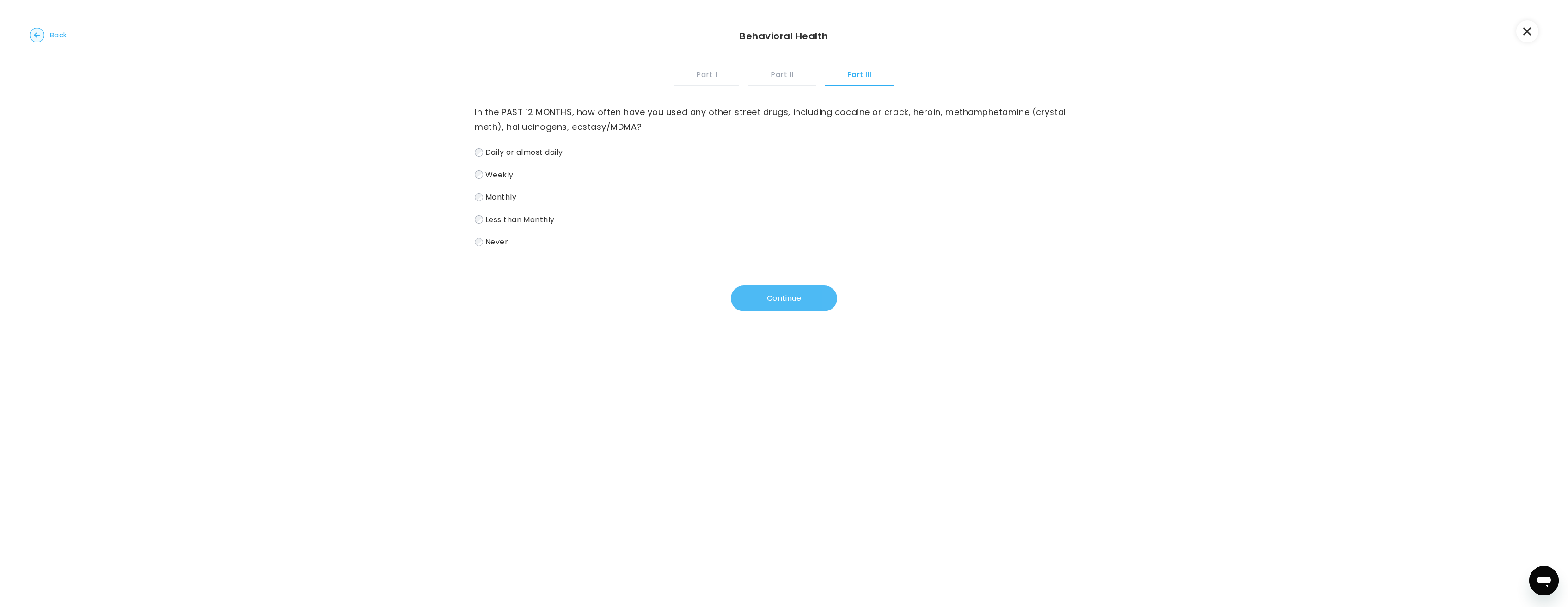
click at [775, 294] on button "Continue" at bounding box center [784, 298] width 107 height 26
click at [472, 176] on div "Do you have a family history of mental health conditions among any of your firs…" at bounding box center [784, 221] width 1568 height 269
click at [763, 317] on button "Continue" at bounding box center [784, 319] width 107 height 26
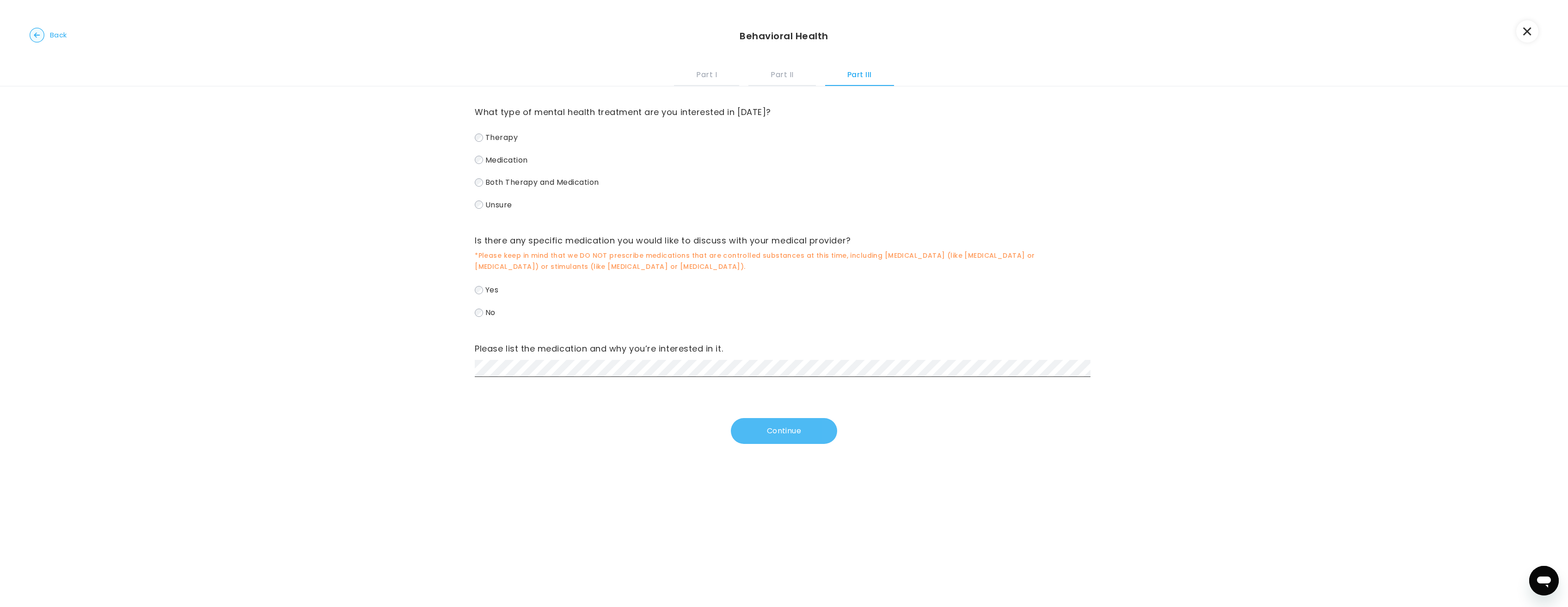
click at [779, 435] on button "Continue" at bounding box center [784, 431] width 107 height 26
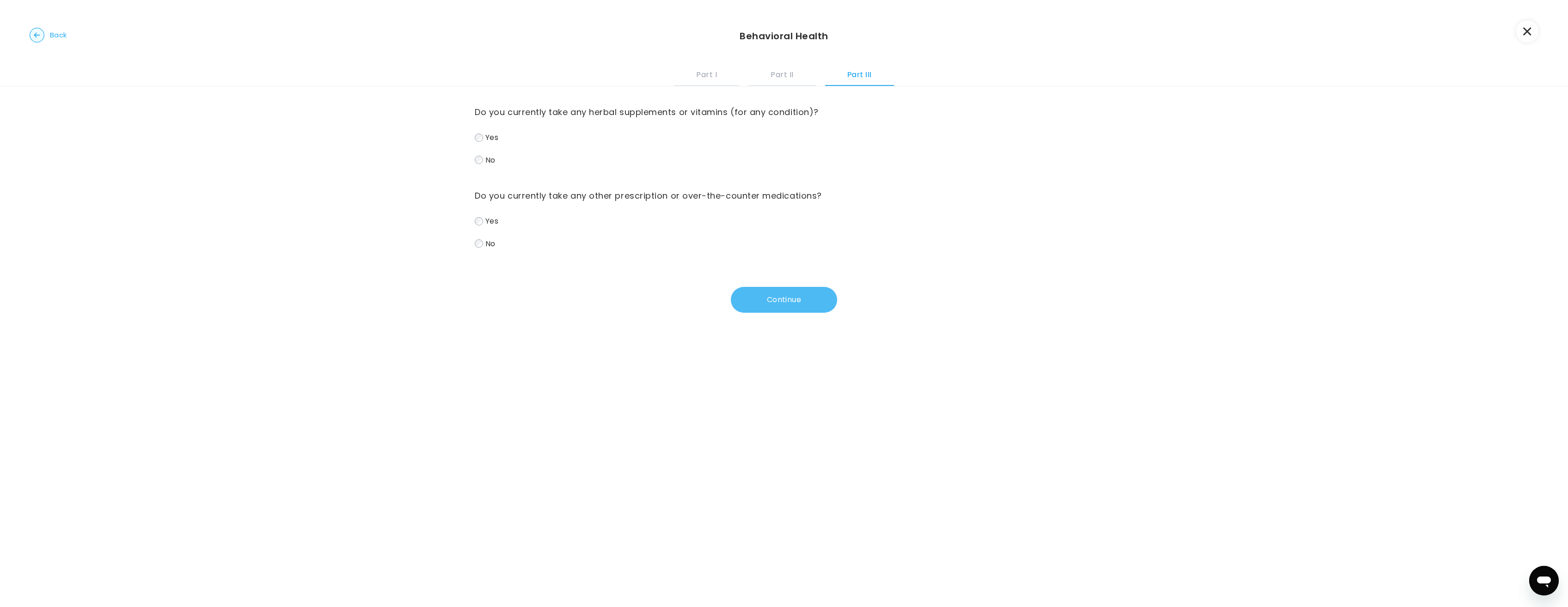
click at [825, 300] on button "Continue" at bounding box center [784, 300] width 107 height 26
click at [792, 294] on button "Submit" at bounding box center [784, 300] width 107 height 26
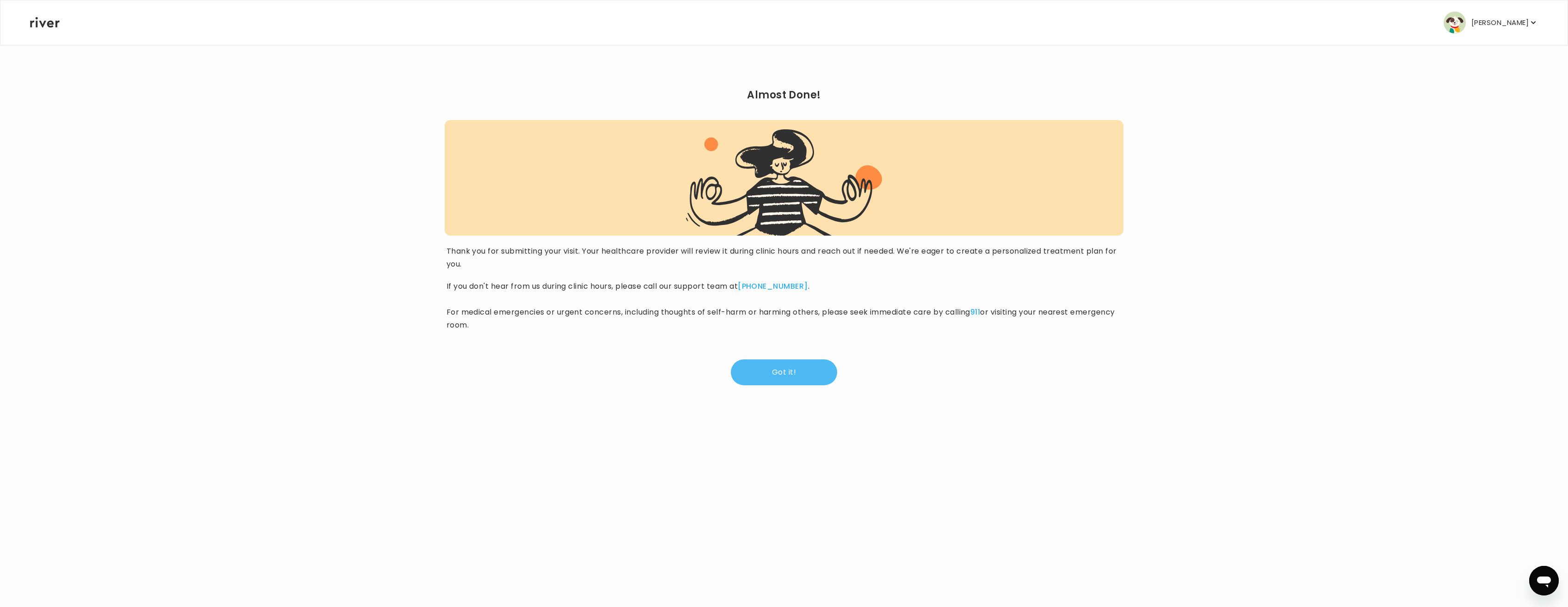
click at [785, 375] on button "Got it!" at bounding box center [784, 372] width 107 height 26
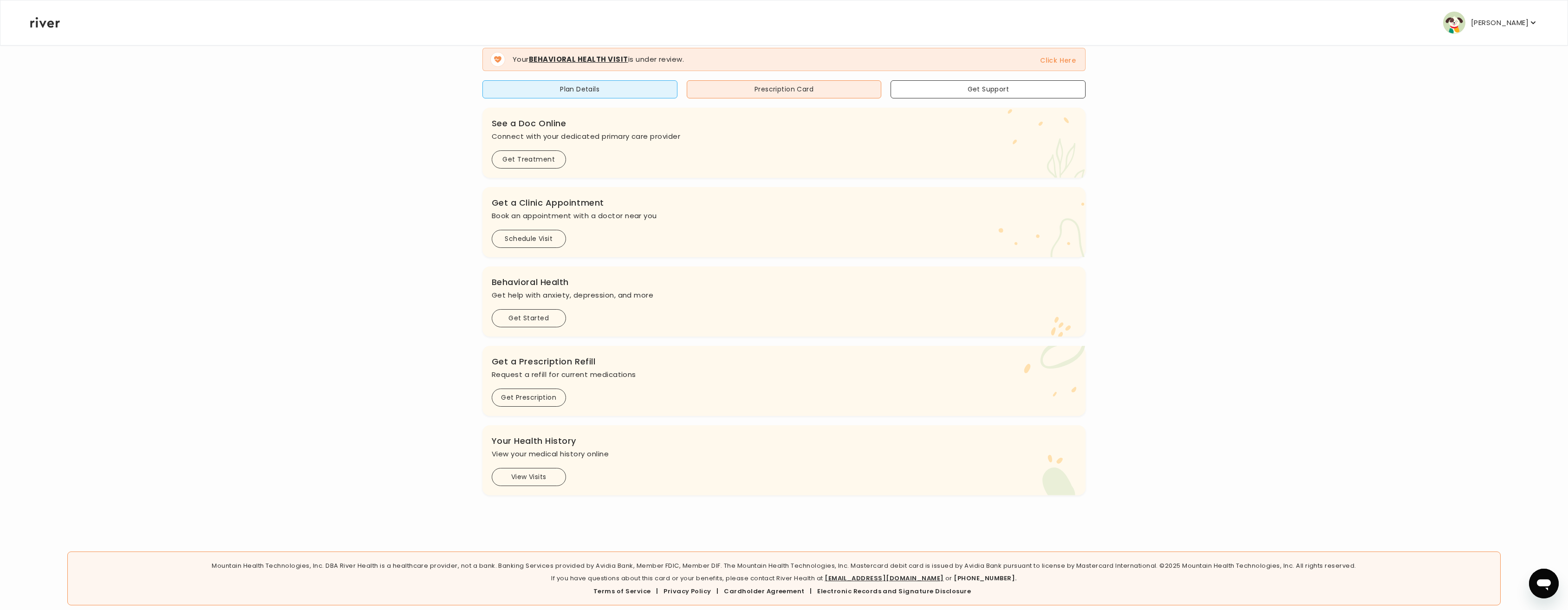
scroll to position [102, 0]
